Goal: Information Seeking & Learning: Learn about a topic

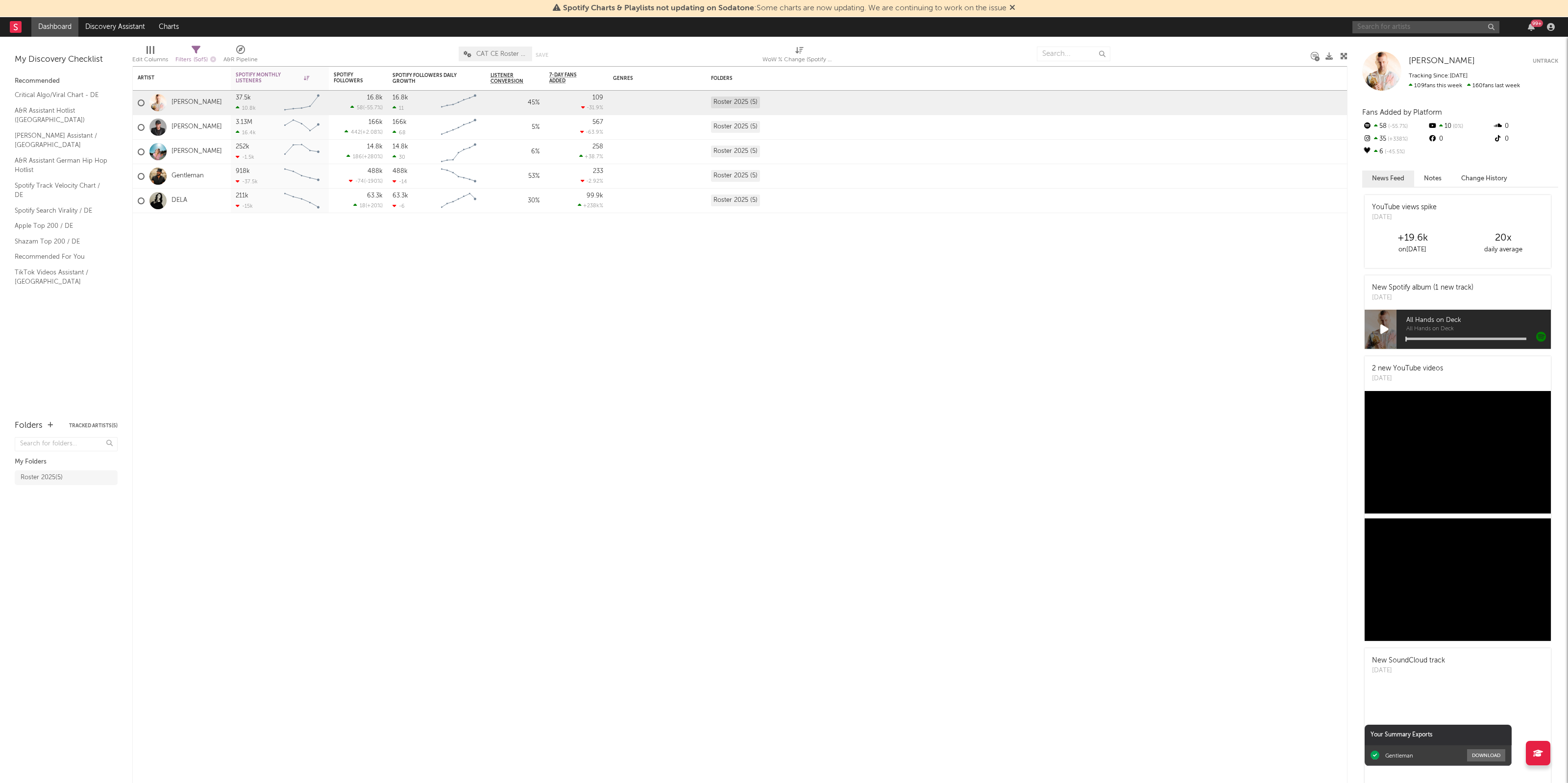
click at [1444, 27] on input "text" at bounding box center [1426, 27] width 147 height 12
type input "[PERSON_NAME]"
click at [1377, 25] on input "[PERSON_NAME]" at bounding box center [1426, 27] width 147 height 12
click at [1244, 326] on div "Artist Notifications Spotify Monthly Listeners 7d Change WoW % Change Spotify F…" at bounding box center [740, 425] width 1215 height 717
click at [1394, 20] on div "[PERSON_NAME] 99 +" at bounding box center [1455, 27] width 206 height 19
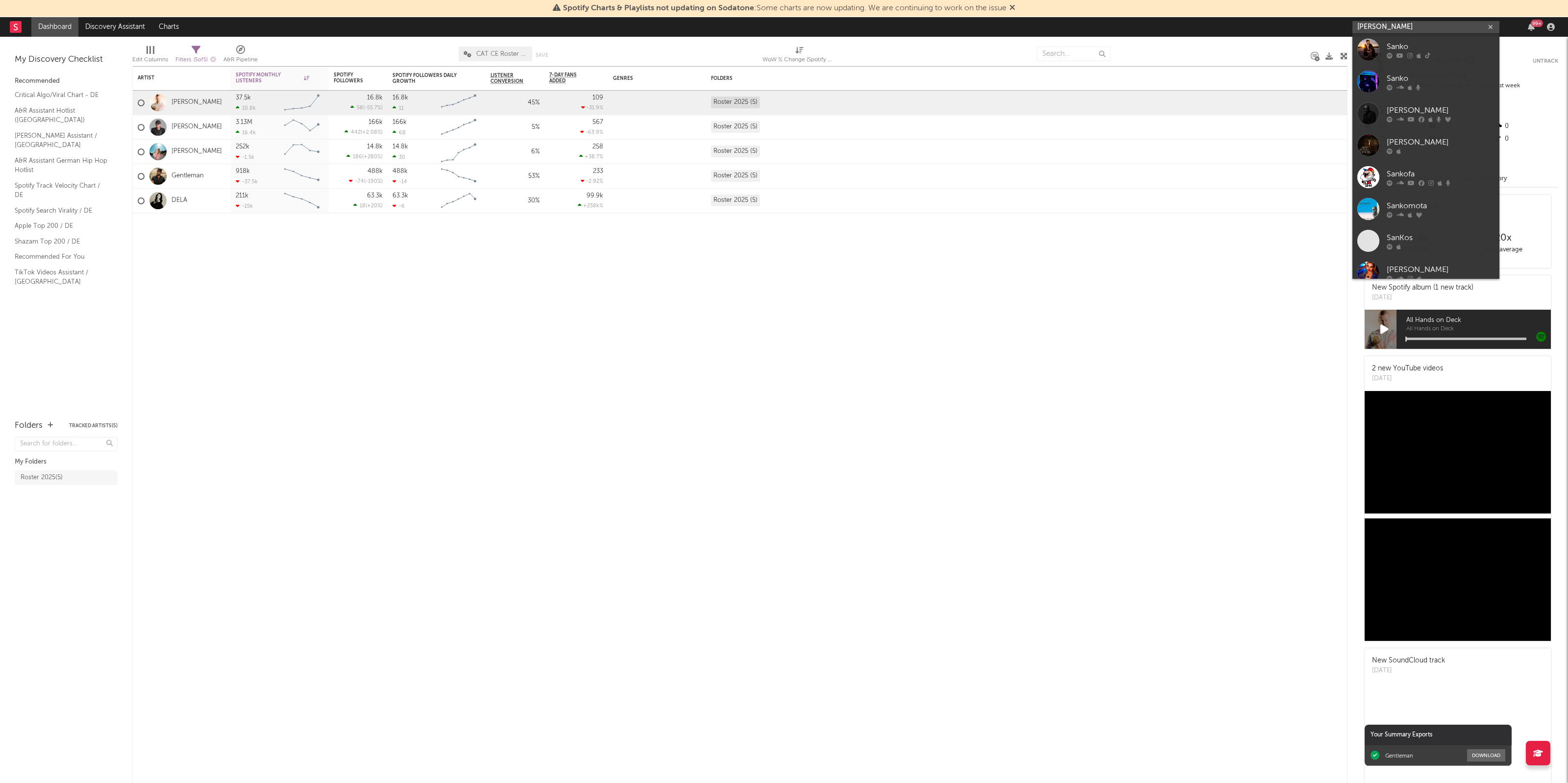
click at [1395, 27] on input "[PERSON_NAME]" at bounding box center [1426, 27] width 147 height 12
click at [1404, 51] on div "Sanko" at bounding box center [1440, 46] width 108 height 12
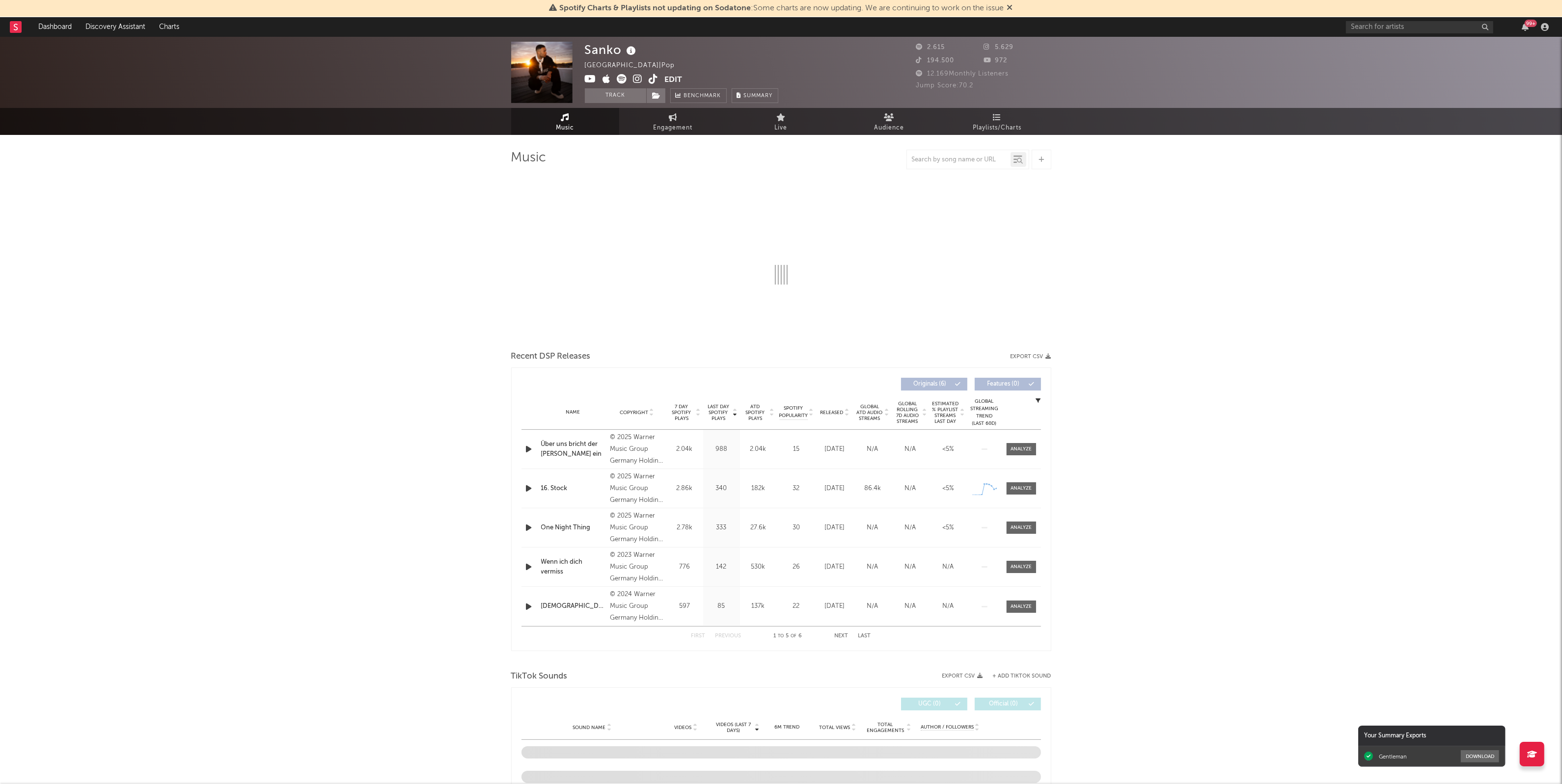
select select "6m"
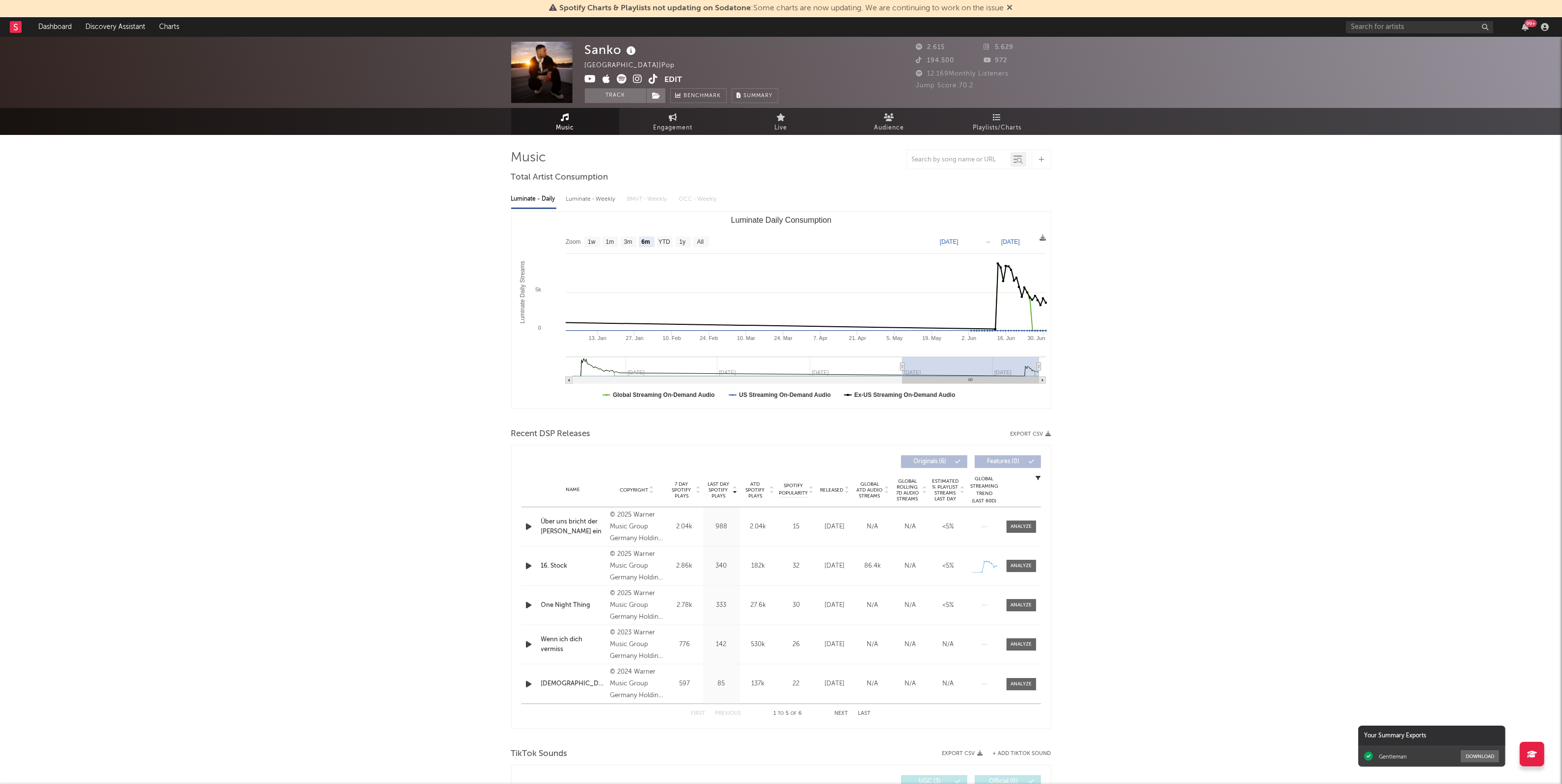
click at [366, 572] on div "[PERSON_NAME] [GEOGRAPHIC_DATA] | Pop Edit Track Benchmark Summary 2.615 5.629 …" at bounding box center [781, 753] width 1562 height 1433
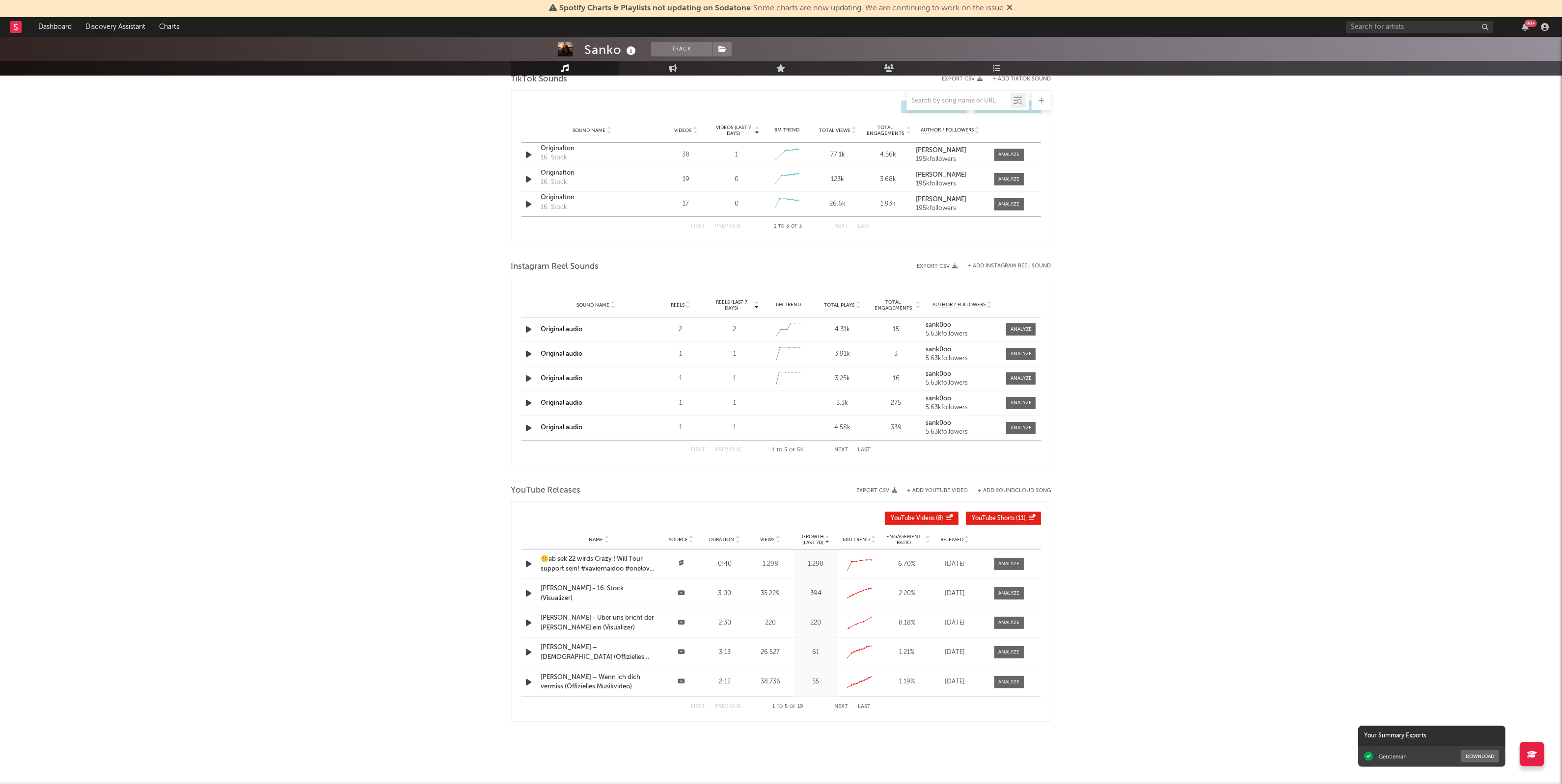
scroll to position [686, 0]
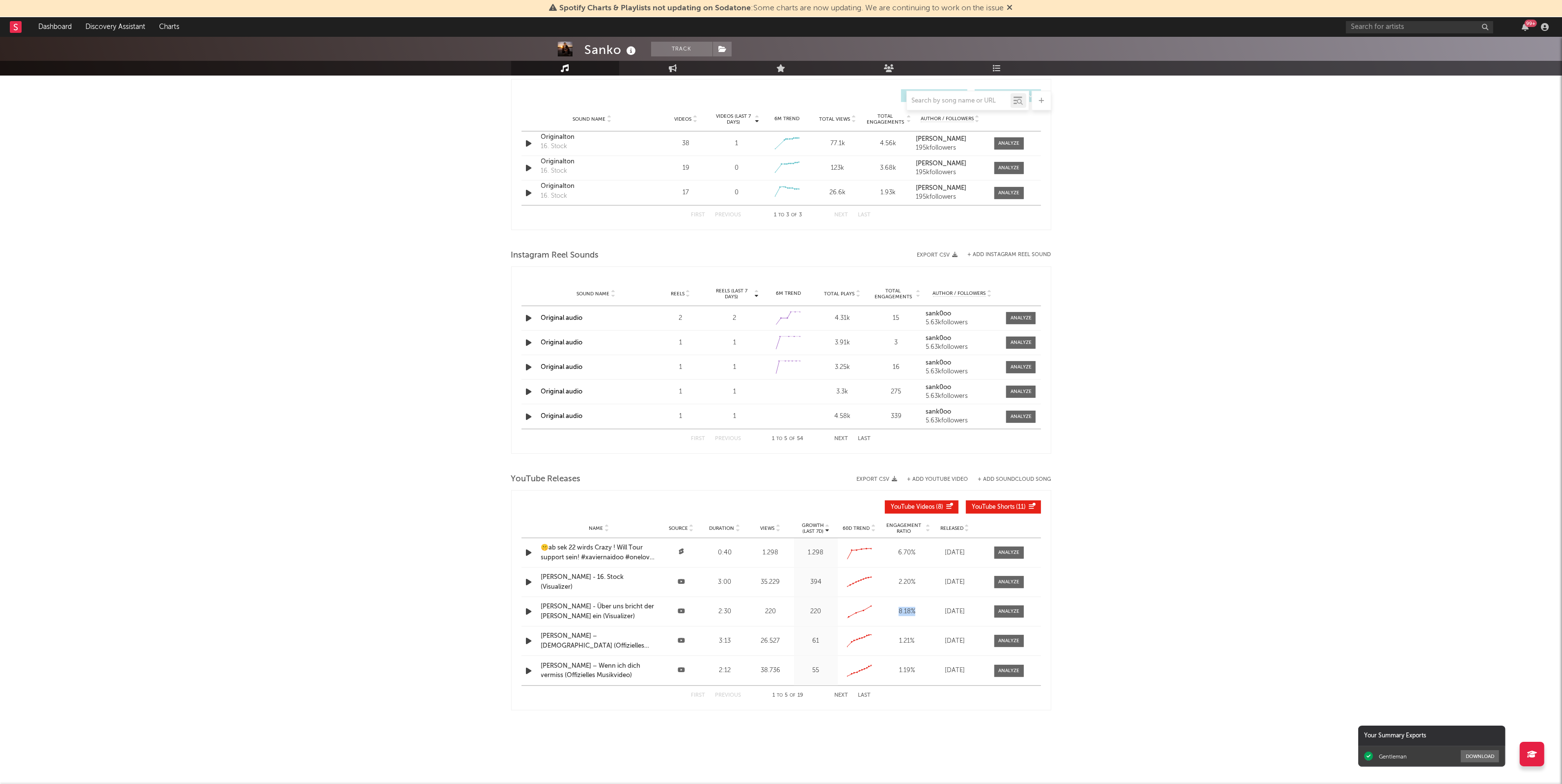
drag, startPoint x: 918, startPoint y: 613, endPoint x: 894, endPoint y: 611, distance: 24.1
click at [894, 611] on div "8.18 %" at bounding box center [907, 612] width 46 height 10
copy div "8.18 %"
click at [578, 607] on div "[PERSON_NAME] - Über uns bricht der [PERSON_NAME] ein (Visualizer)" at bounding box center [599, 611] width 116 height 19
